Goal: Information Seeking & Learning: Learn about a topic

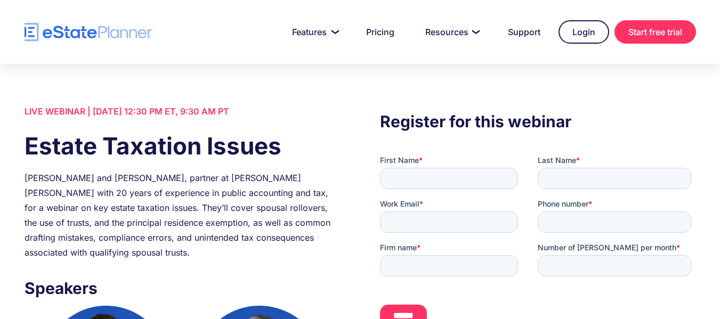
click at [106, 27] on img "home" at bounding box center [89, 32] width 128 height 19
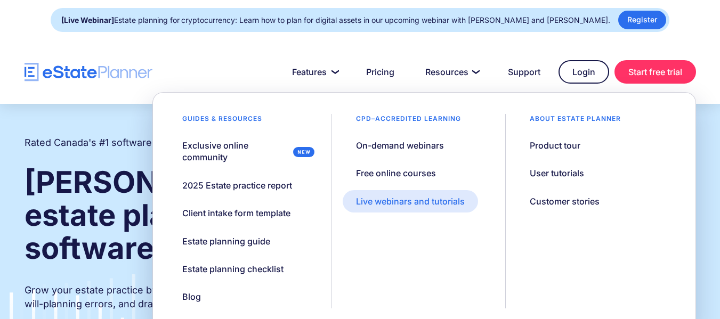
click at [390, 198] on div "Live webinars and tutorials" at bounding box center [410, 202] width 109 height 12
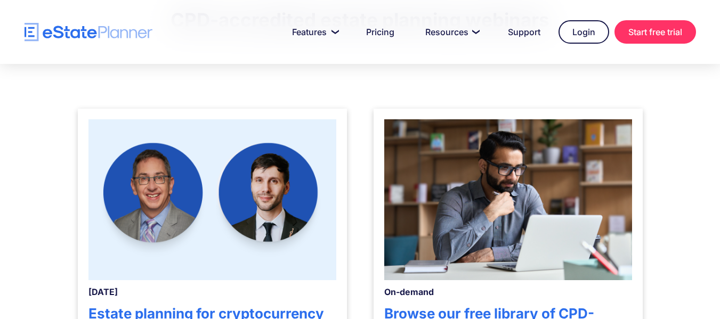
scroll to position [426, 0]
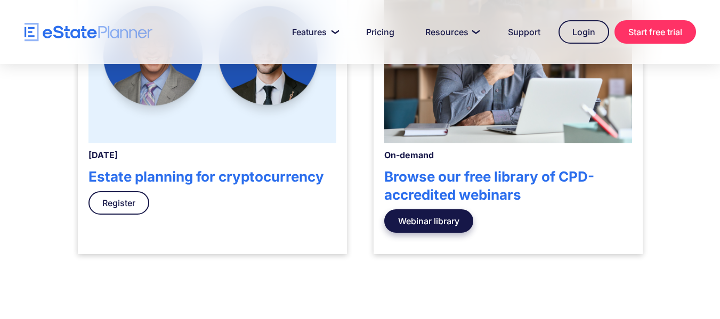
click at [426, 223] on link "Webinar library" at bounding box center [428, 220] width 89 height 23
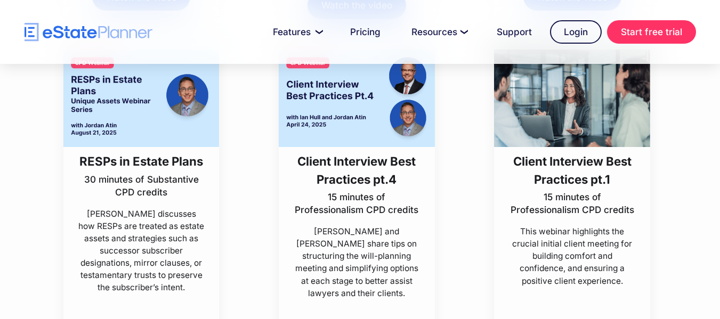
scroll to position [533, 0]
